Goal: Task Accomplishment & Management: Use online tool/utility

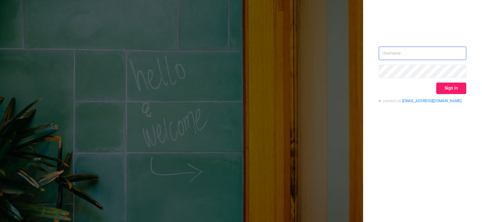
type input "[PERSON_NAME][EMAIL_ADDRESS][DOMAIN_NAME]"
click at [442, 90] on button "Sign in" at bounding box center [451, 88] width 30 height 11
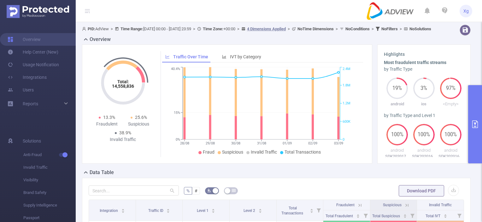
click at [476, 115] on button "primary" at bounding box center [475, 124] width 14 height 78
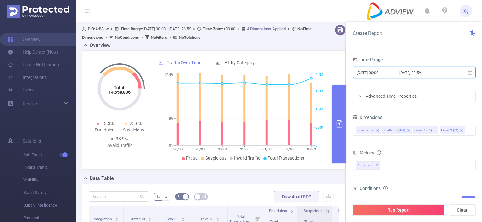
click at [472, 72] on icon at bounding box center [470, 72] width 4 height 5
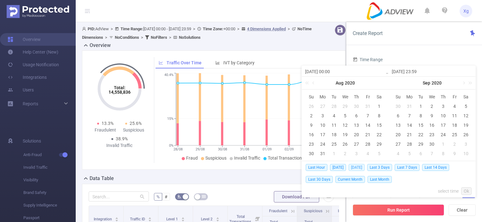
click at [361, 167] on span "[DATE]" at bounding box center [356, 167] width 16 height 7
type input "[DATE] 00:00"
type input "[DATE] 23:59"
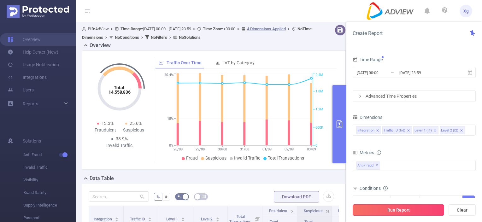
click at [406, 209] on button "Run Report" at bounding box center [398, 209] width 91 height 11
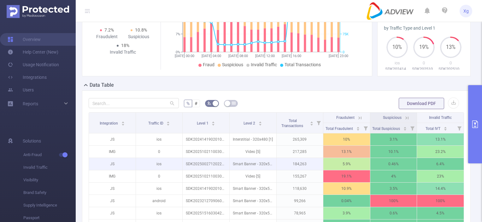
scroll to position [126, 0]
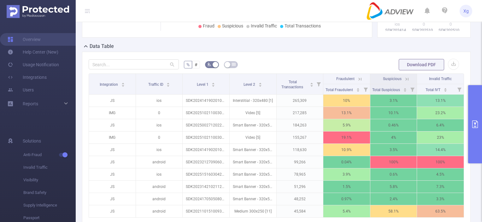
click at [479, 135] on button "primary" at bounding box center [475, 124] width 14 height 78
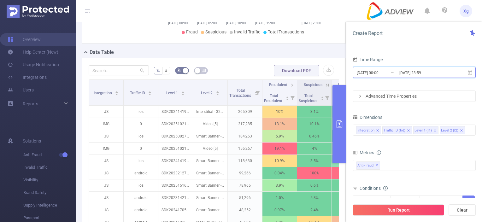
click at [470, 72] on icon at bounding box center [470, 73] width 6 height 6
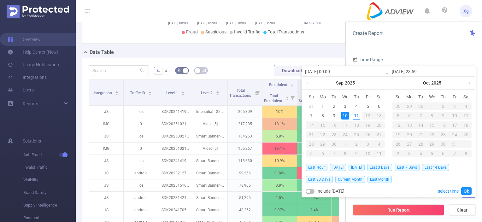
click at [426, 39] on div "Create Report" at bounding box center [414, 33] width 136 height 23
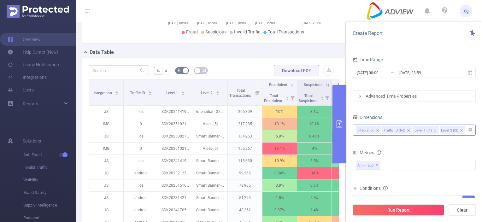
click at [460, 131] on icon "icon: close" at bounding box center [461, 130] width 3 height 3
click at [407, 208] on button "Run Report" at bounding box center [398, 209] width 91 height 11
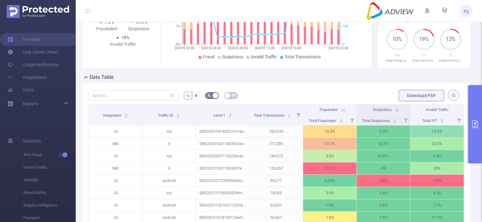
click at [448, 99] on button "button" at bounding box center [453, 95] width 11 height 11
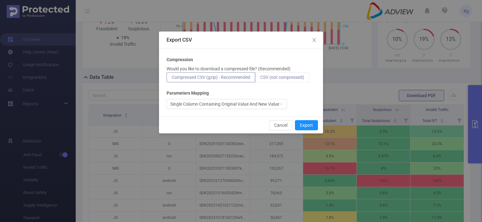
click at [288, 73] on label "CSV (not compressed)" at bounding box center [282, 77] width 54 height 10
click at [260, 79] on input "CSV (not compressed)" at bounding box center [260, 79] width 0 height 0
click at [304, 122] on button "Export" at bounding box center [306, 125] width 23 height 10
